Goal: Find specific page/section: Find specific page/section

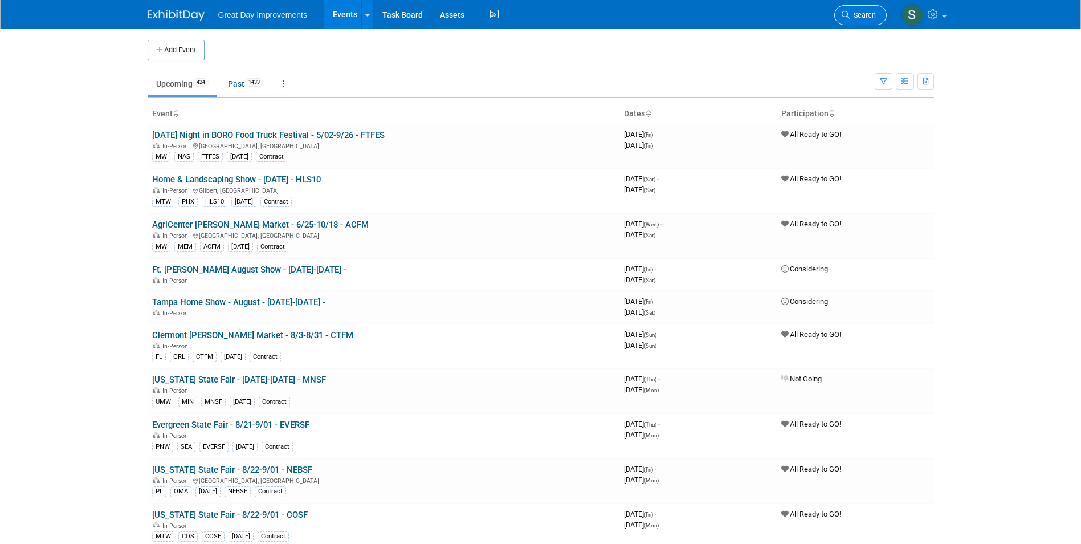
click at [861, 11] on span "Search" at bounding box center [863, 15] width 26 height 9
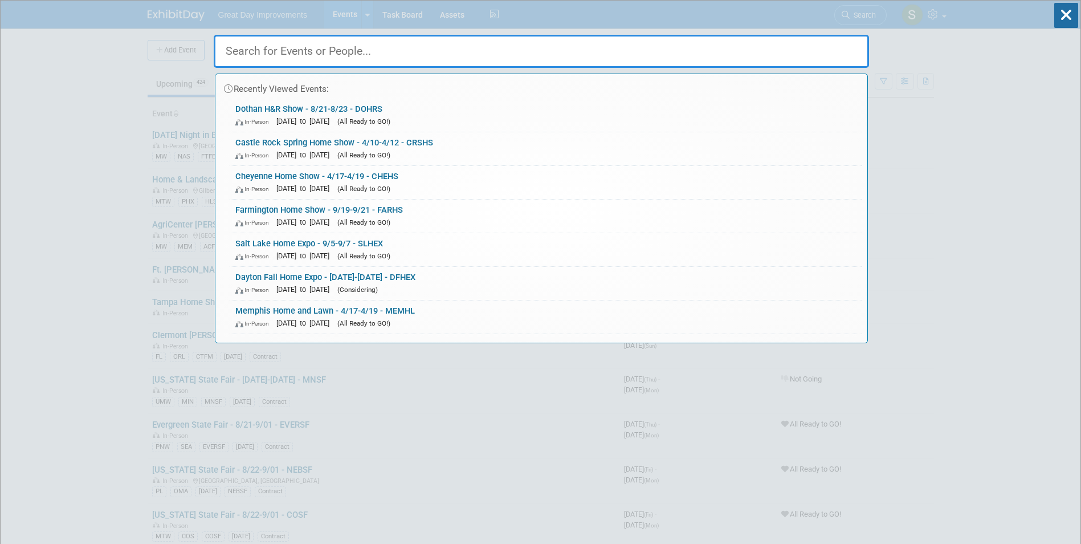
drag, startPoint x: 382, startPoint y: 51, endPoint x: 375, endPoint y: 50, distance: 6.9
paste input "Utah State Fair"
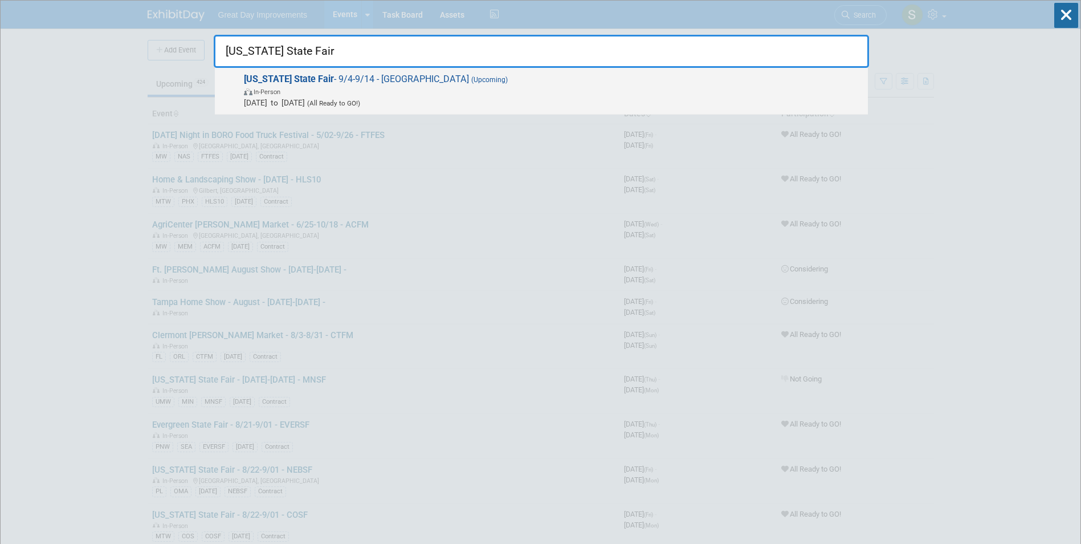
type input "Utah State Fair"
click at [334, 92] on span "In-Person" at bounding box center [553, 91] width 619 height 11
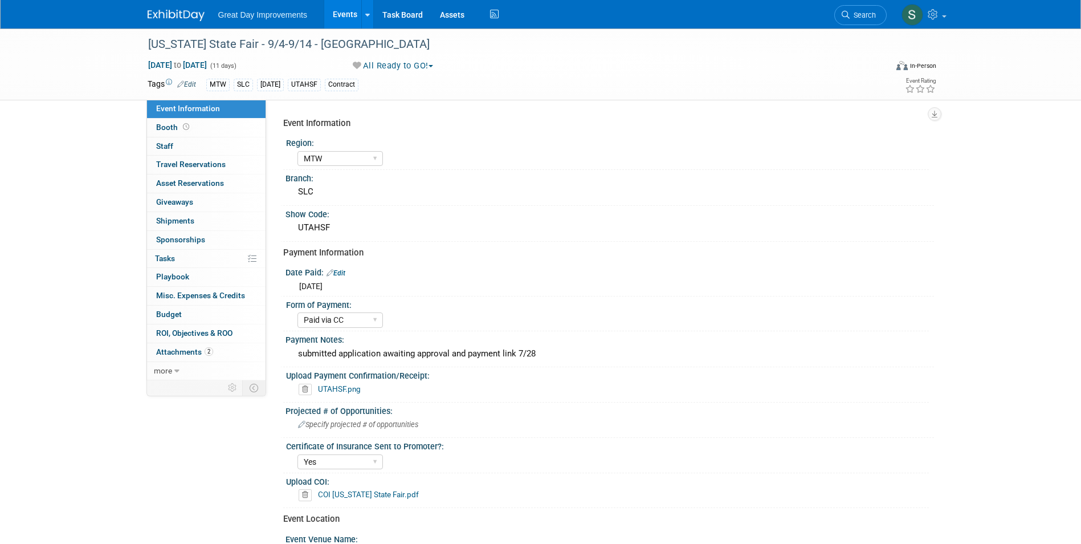
select select "MTW"
select select "Paid via CC"
select select "Yes"
drag, startPoint x: 395, startPoint y: 393, endPoint x: 362, endPoint y: 184, distance: 211.8
click at [362, 184] on div "SLC" at bounding box center [610, 192] width 632 height 18
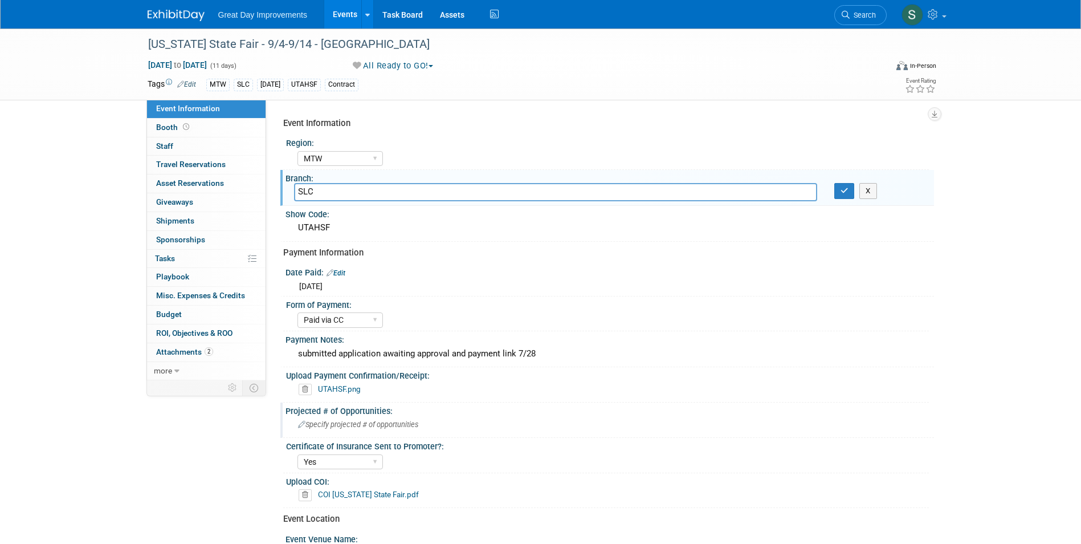
click at [474, 414] on div "Projected # of Opportunities:" at bounding box center [610, 409] width 649 height 14
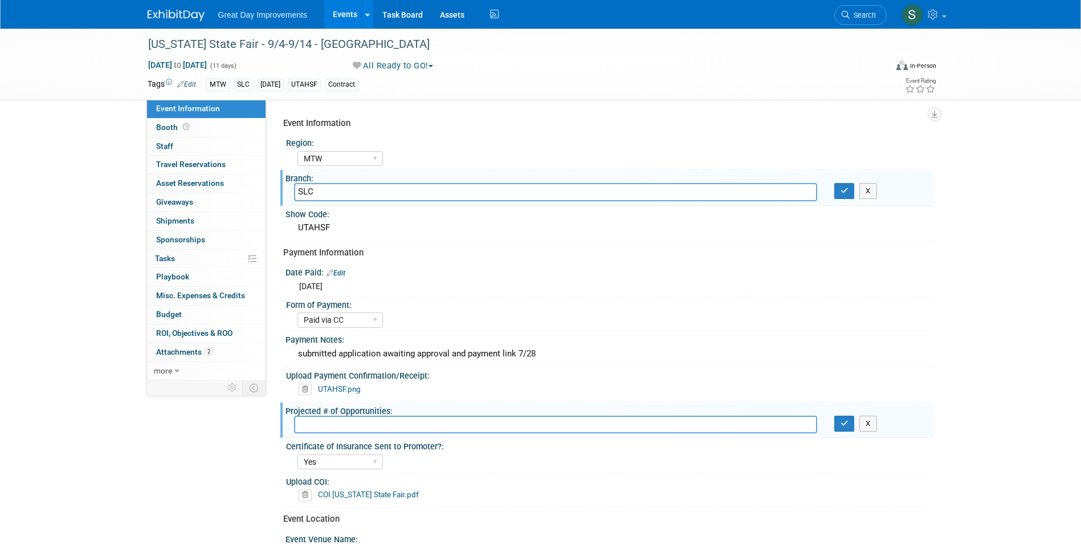
click at [325, 392] on link "UTAHSF.png" at bounding box center [339, 388] width 43 height 9
click at [177, 5] on div at bounding box center [183, 10] width 71 height 21
click at [179, 11] on img at bounding box center [176, 15] width 57 height 11
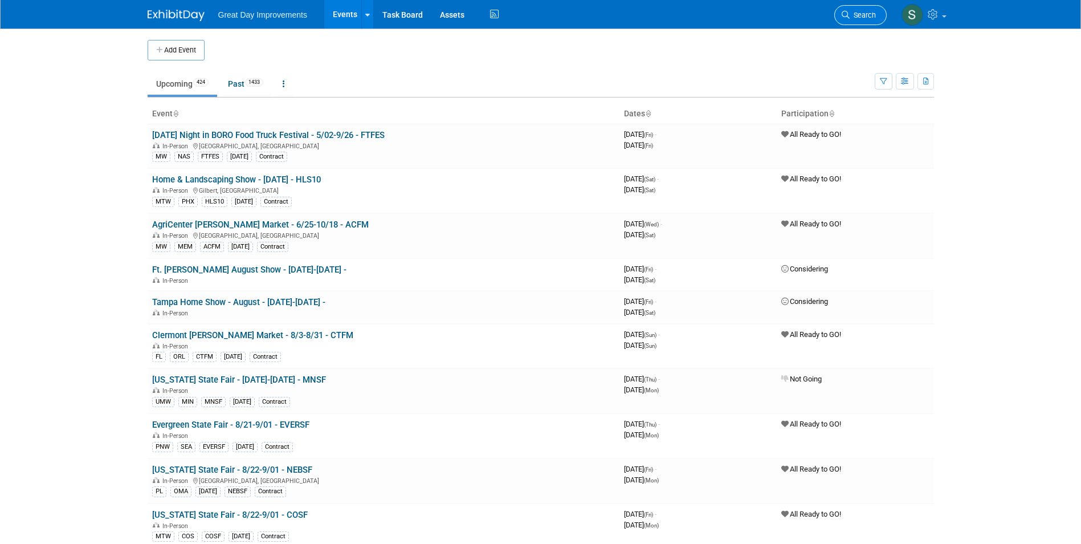
click at [856, 5] on link "Search" at bounding box center [861, 15] width 52 height 20
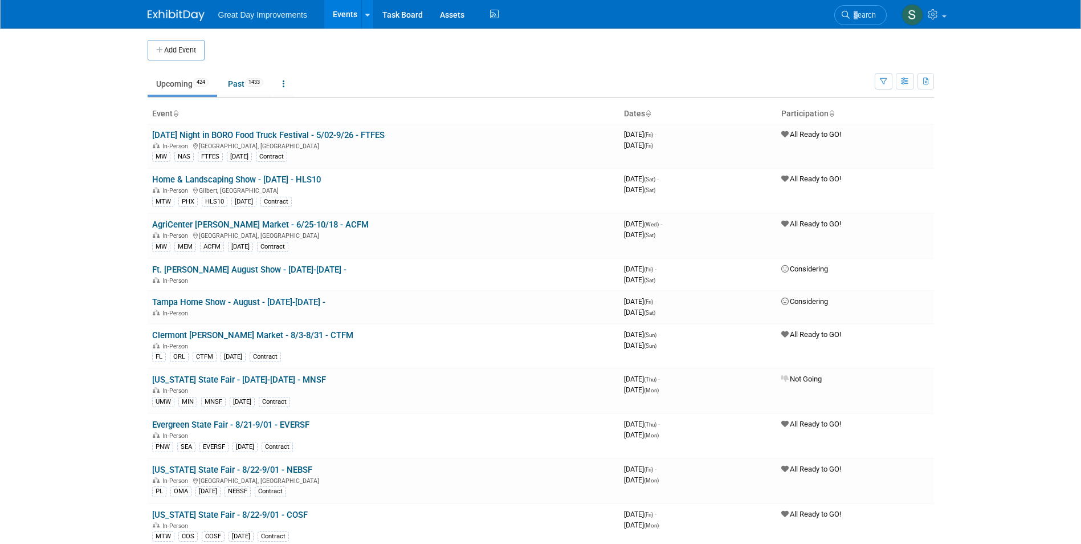
click at [855, 26] on li "Search" at bounding box center [861, 14] width 52 height 28
drag, startPoint x: 855, startPoint y: 26, endPoint x: 852, endPoint y: 17, distance: 10.1
click at [852, 17] on span "Search" at bounding box center [863, 15] width 26 height 9
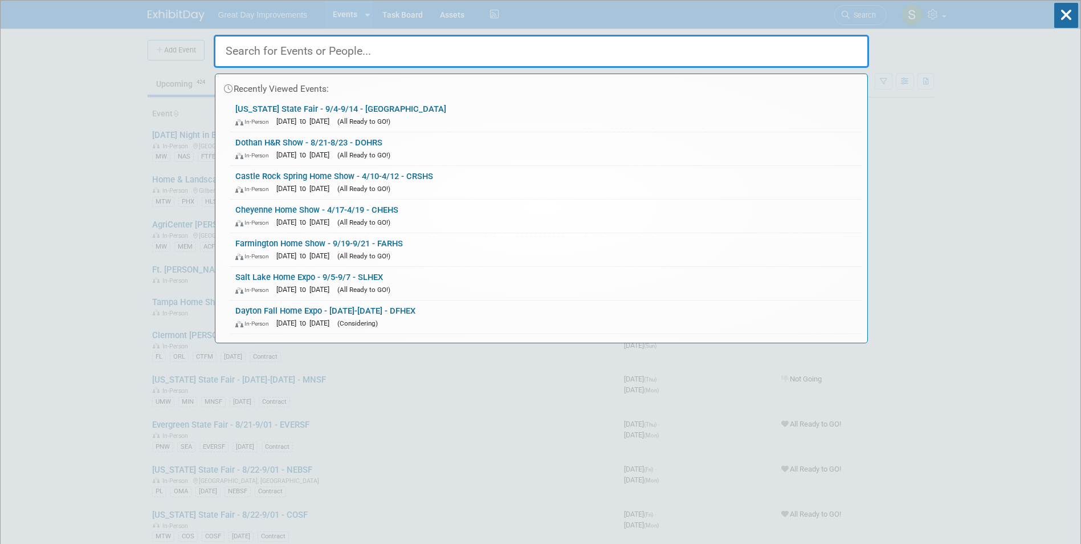
paste input "Capital Region Flower & Garden Expo"
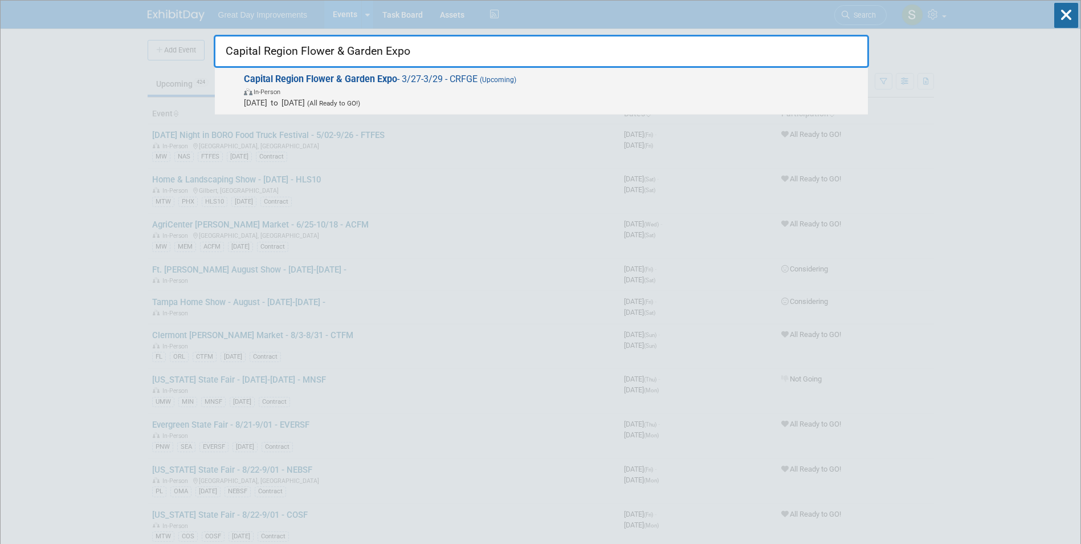
type input "Capital Region Flower & Garden Expo"
click at [331, 104] on span "[DATE] to [DATE] (All Ready to GO!)" at bounding box center [553, 102] width 619 height 11
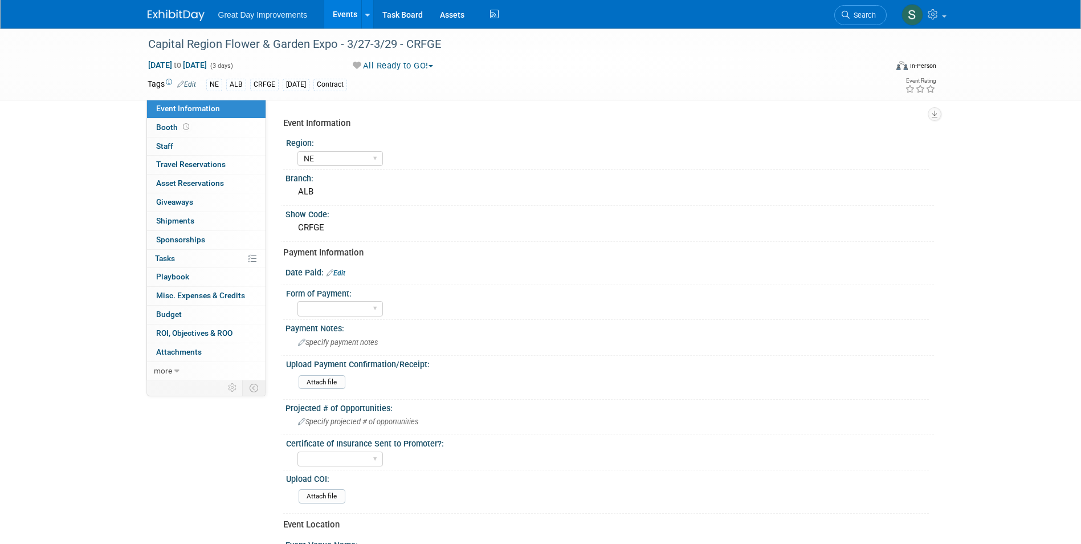
select select "NE"
